Goal: Task Accomplishment & Management: Complete application form

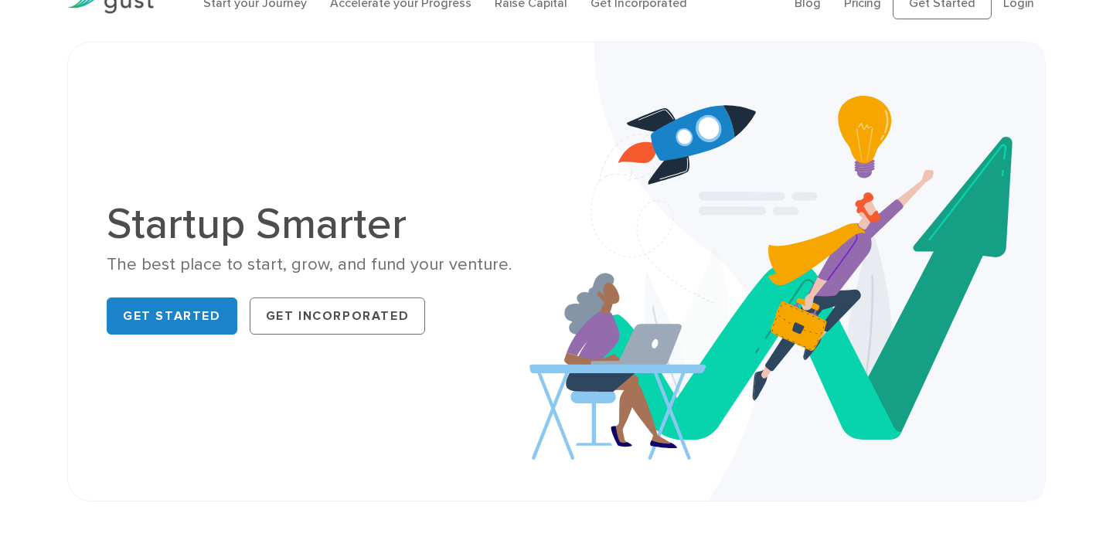
scroll to position [37, 0]
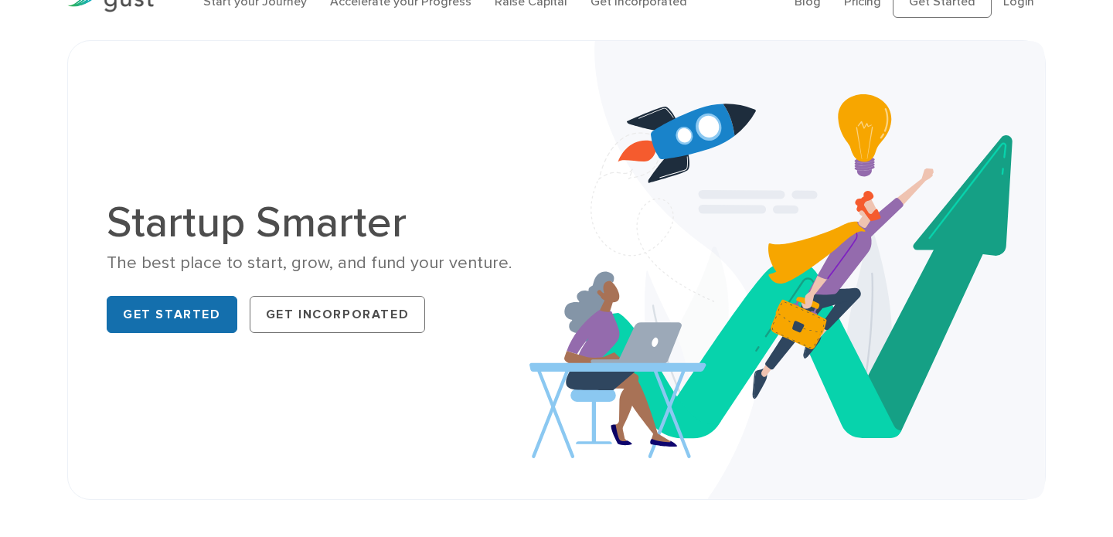
click at [211, 326] on link "Get Started" at bounding box center [172, 314] width 131 height 37
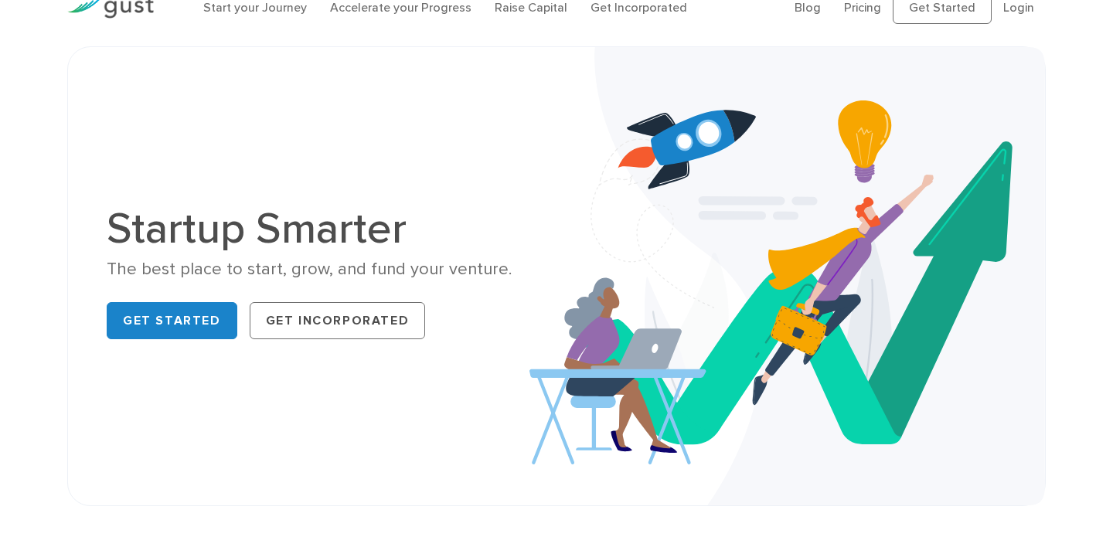
scroll to position [25, 0]
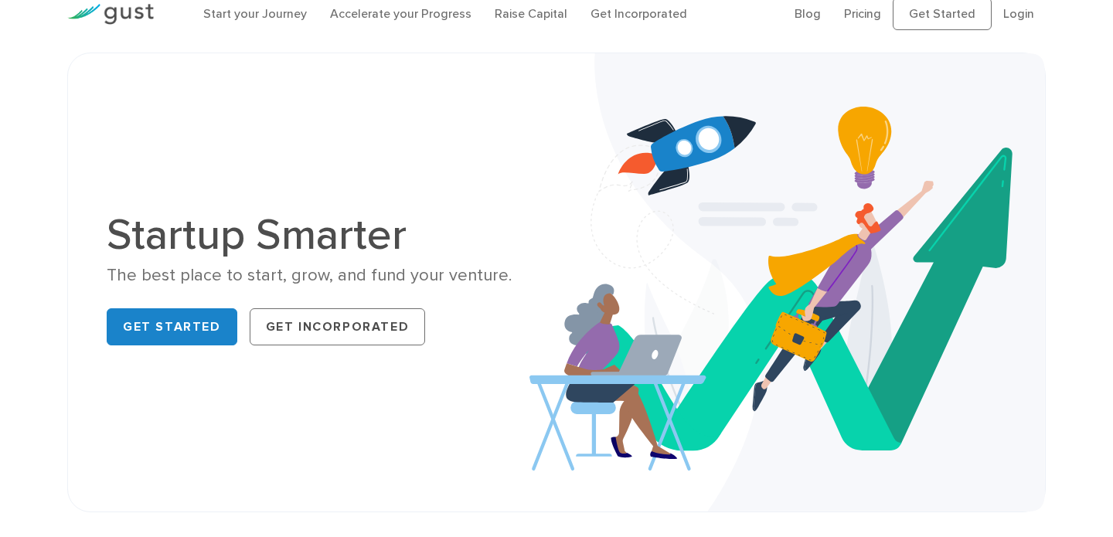
click at [195, 345] on div "Get Started Get Incorporated" at bounding box center [326, 326] width 438 height 49
click at [196, 335] on link "Get Started" at bounding box center [172, 326] width 131 height 37
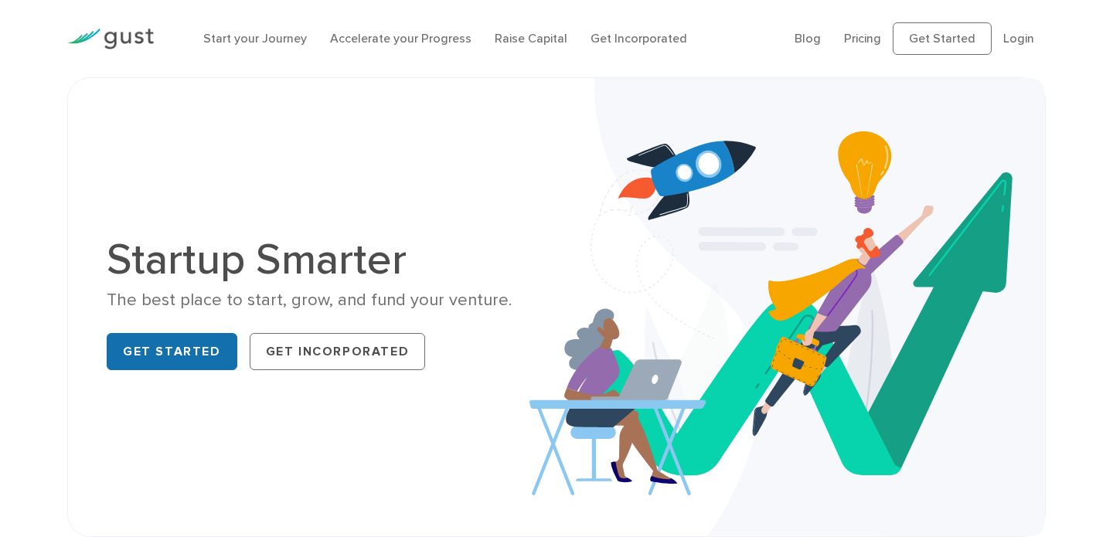
click at [182, 351] on link "Get Started" at bounding box center [172, 351] width 131 height 37
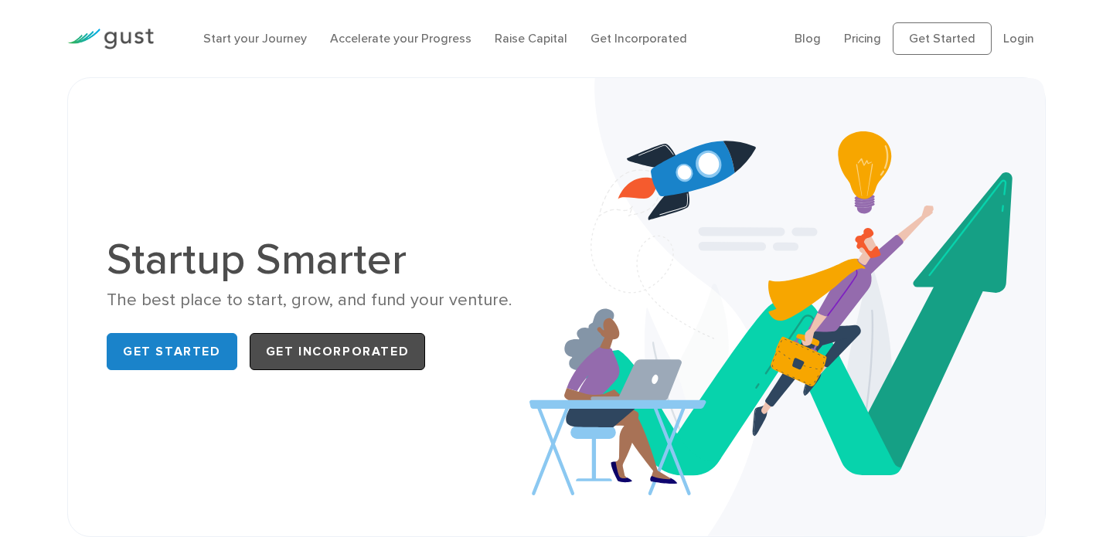
click at [269, 357] on link "Get Incorporated" at bounding box center [338, 351] width 176 height 37
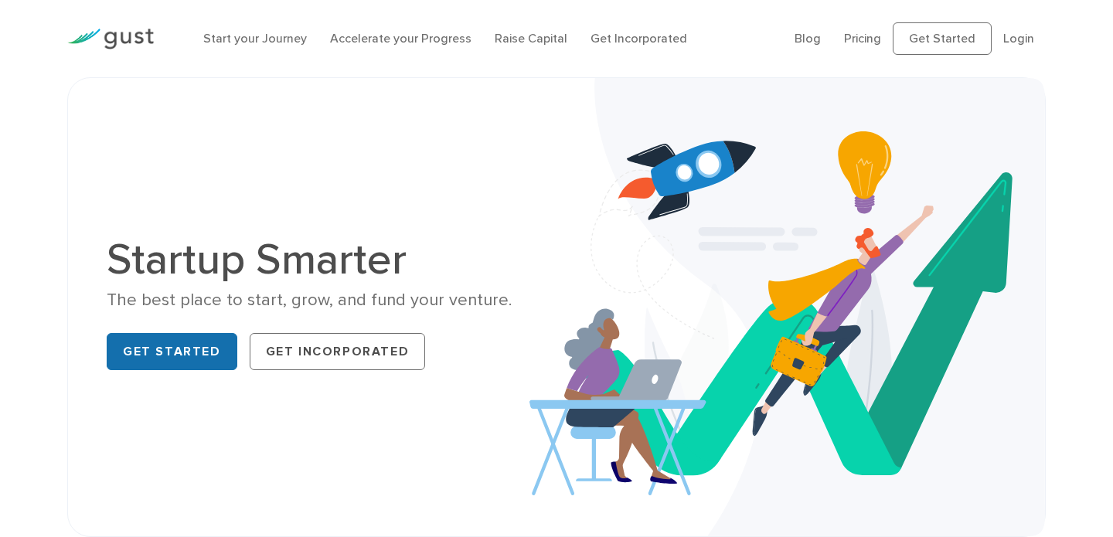
click at [190, 345] on link "Get Started" at bounding box center [172, 351] width 131 height 37
